Goal: Obtain resource: Download file/media

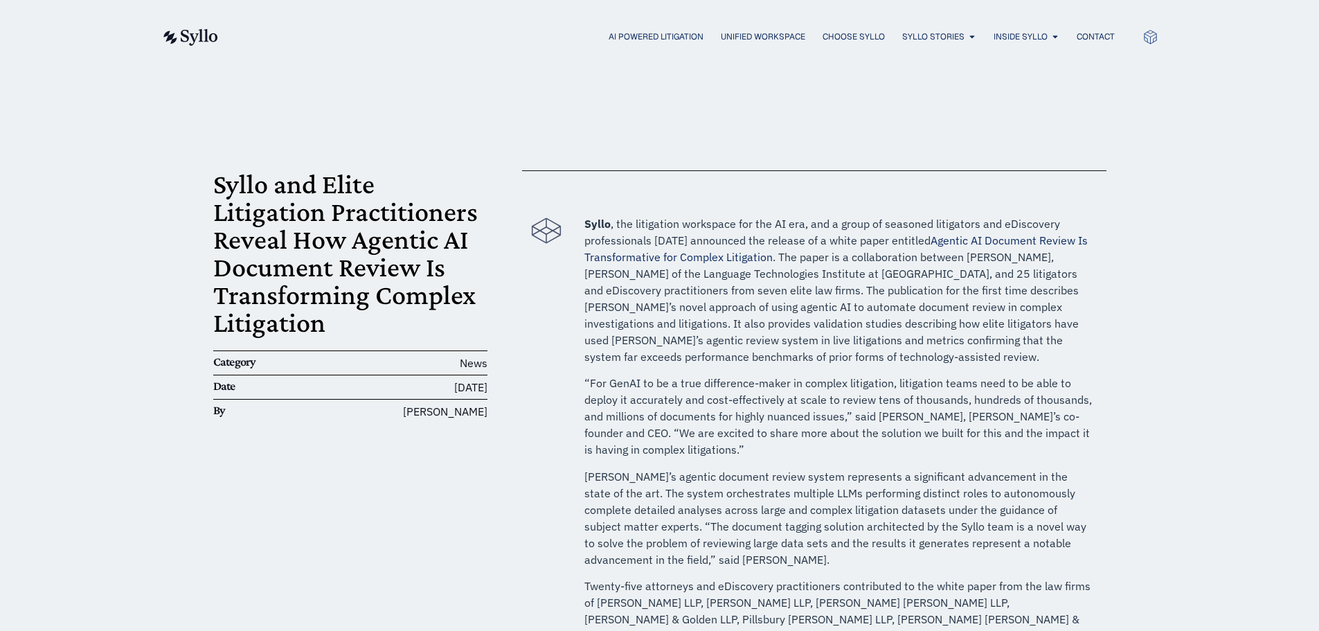
click at [721, 258] on link "Agentic AI Document Review Is Transformative for Complex Litigation" at bounding box center [835, 248] width 503 height 30
click at [694, 255] on link "Agentic AI Document Review Is Transformative for Complex Litigation" at bounding box center [835, 248] width 503 height 30
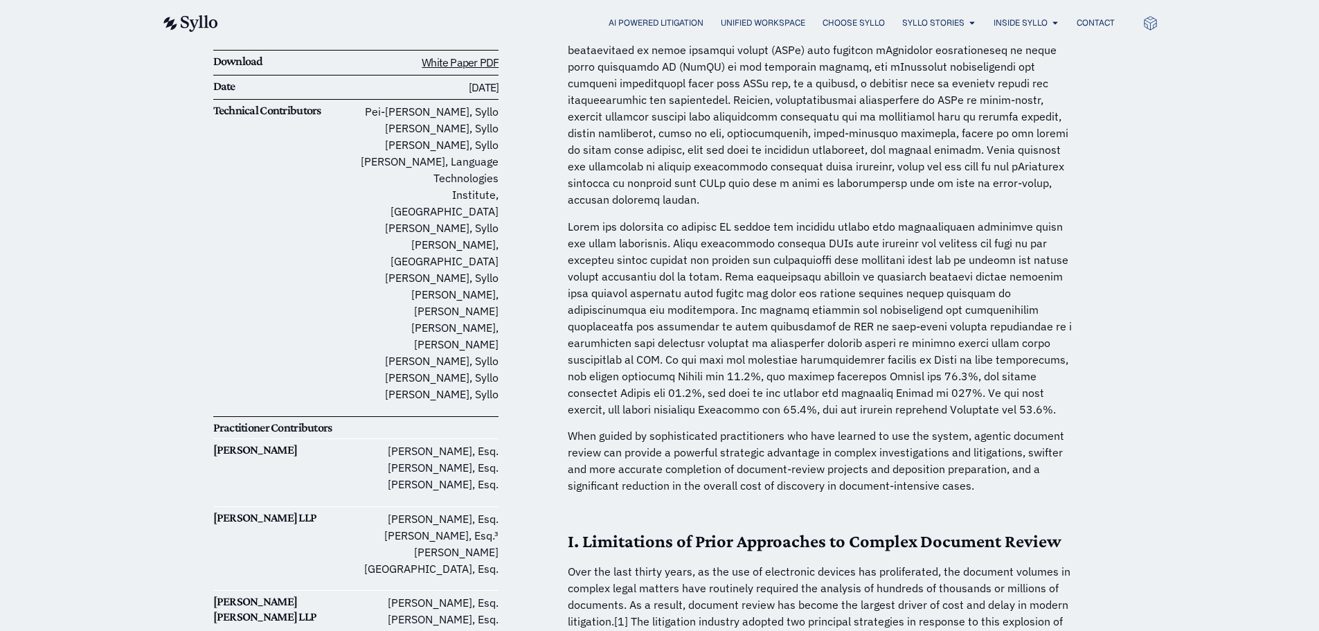
scroll to position [277, 0]
